Goal: Task Accomplishment & Management: Manage account settings

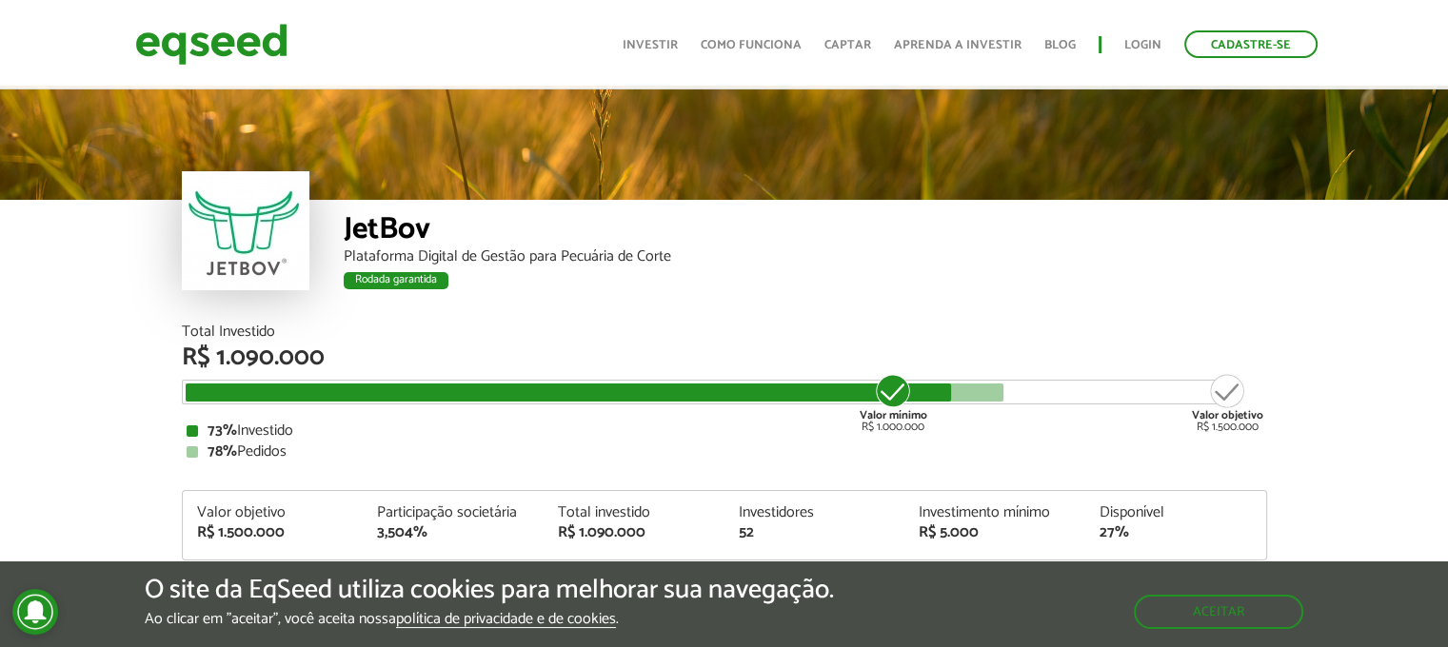
scroll to position [2296, 0]
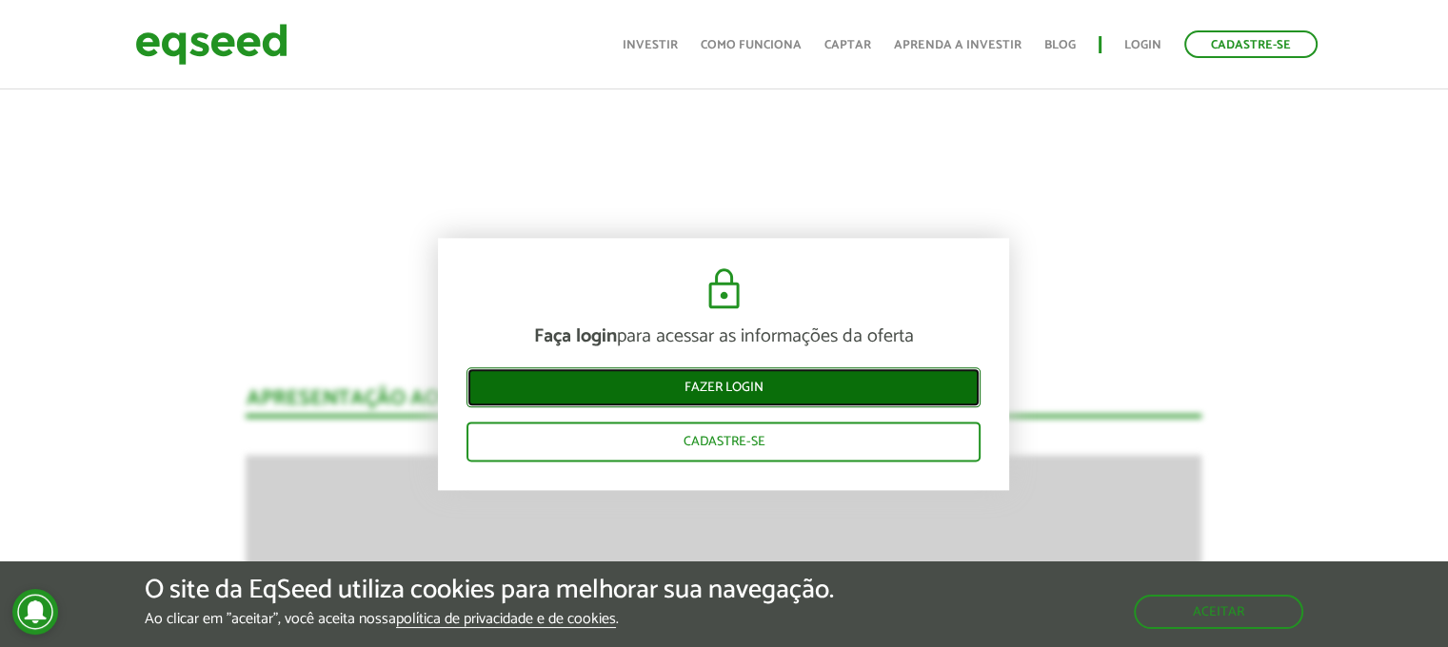
click at [775, 387] on link "Fazer login" at bounding box center [723, 387] width 514 height 40
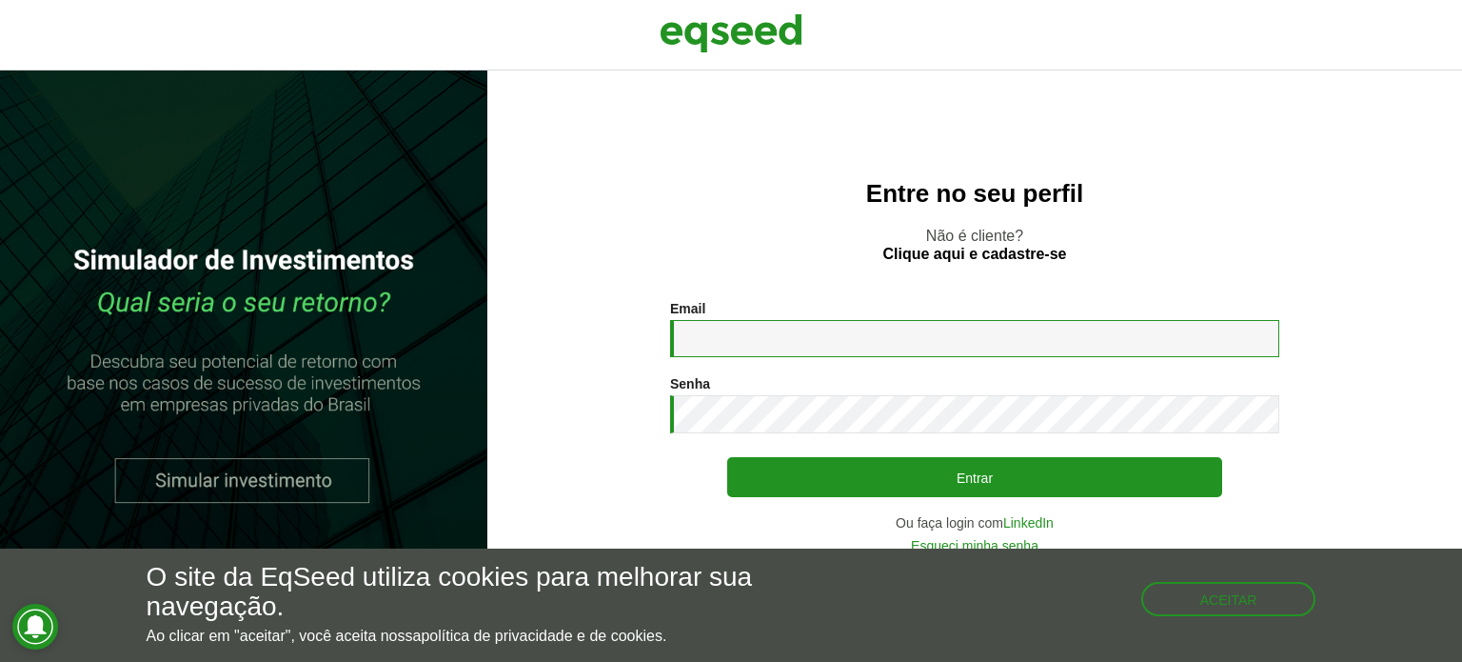
click at [703, 340] on input "Email *" at bounding box center [974, 338] width 609 height 37
click at [864, 347] on input "Email *" at bounding box center [974, 338] width 609 height 37
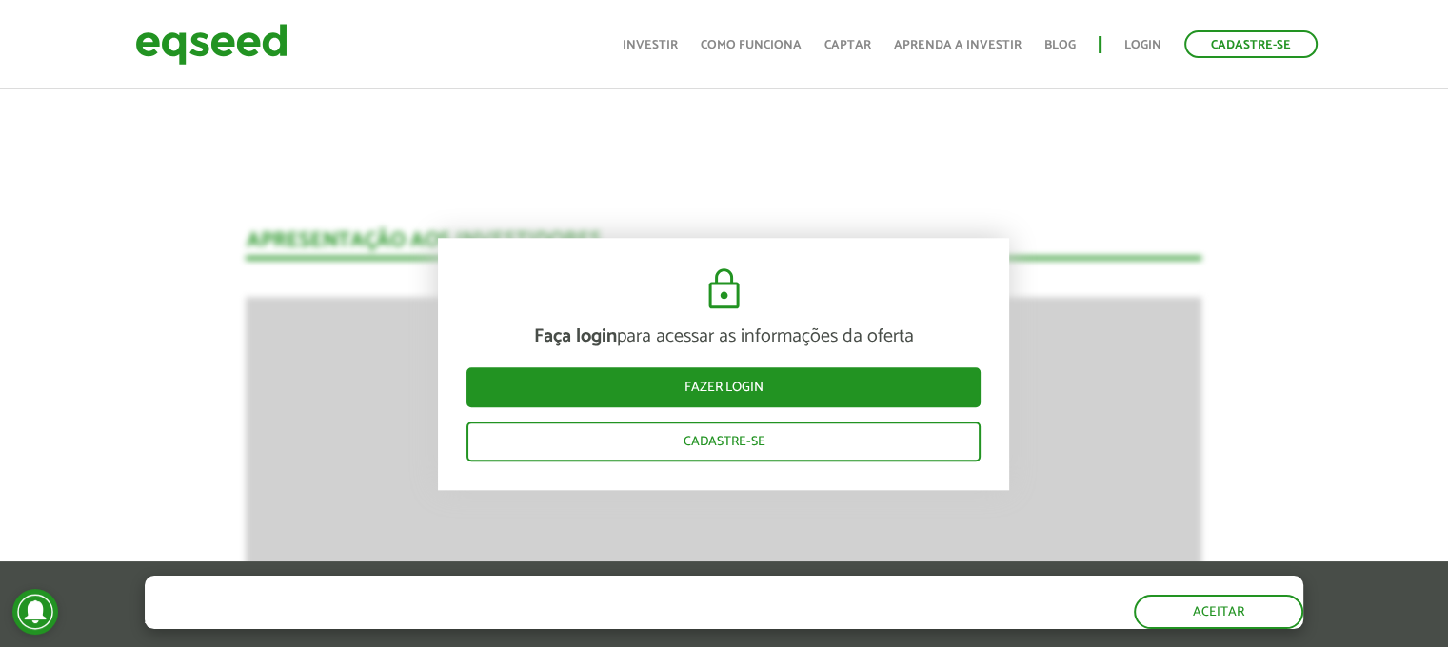
scroll to position [1990, 0]
